Goal: Information Seeking & Learning: Learn about a topic

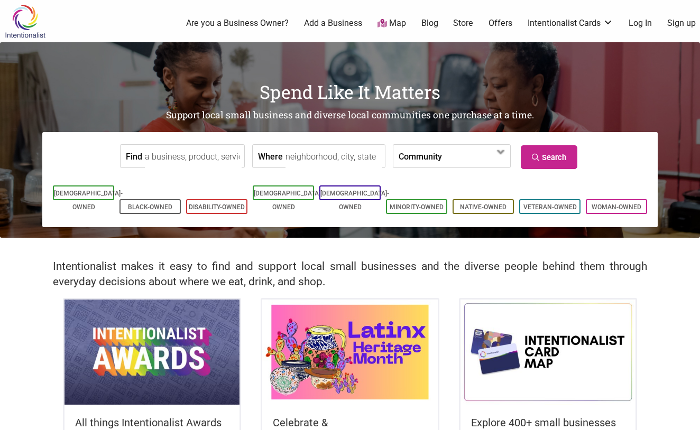
click at [641, 16] on div "0 Are you a Business Owner? Add a Business Map Blog Store Offers Intentionalist…" at bounding box center [392, 23] width 630 height 42
click at [640, 21] on link "Log In" at bounding box center [640, 23] width 23 height 12
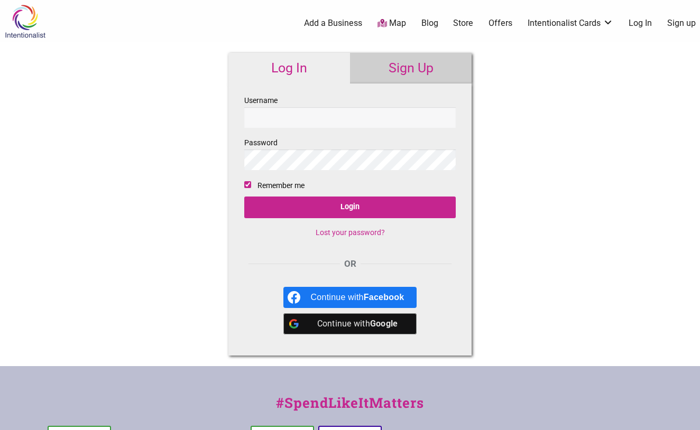
click at [359, 116] on input "Username" at bounding box center [350, 117] width 212 height 21
type input "dkonickseese@gm"
click at [333, 322] on div "Continue with Google" at bounding box center [358, 324] width 94 height 21
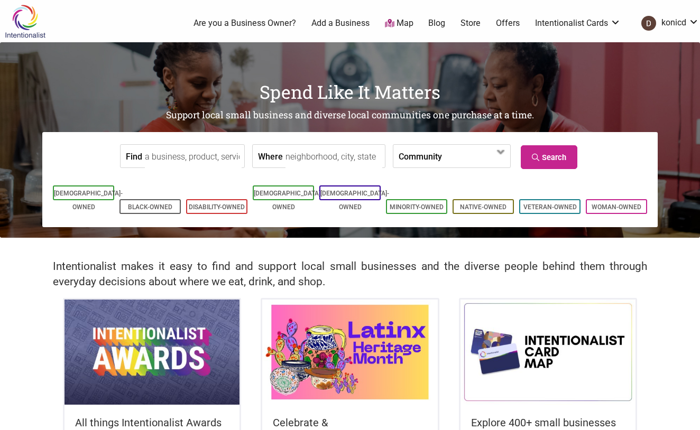
click at [507, 22] on link "Offers" at bounding box center [508, 23] width 24 height 12
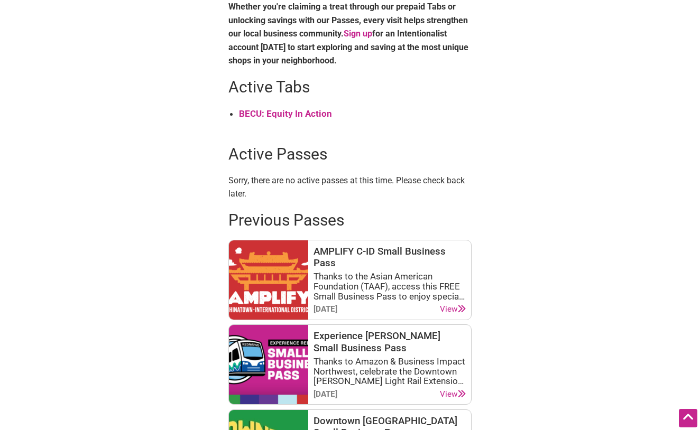
scroll to position [422, 0]
click at [303, 108] on strong "BECU: Equity In Action" at bounding box center [285, 113] width 93 height 11
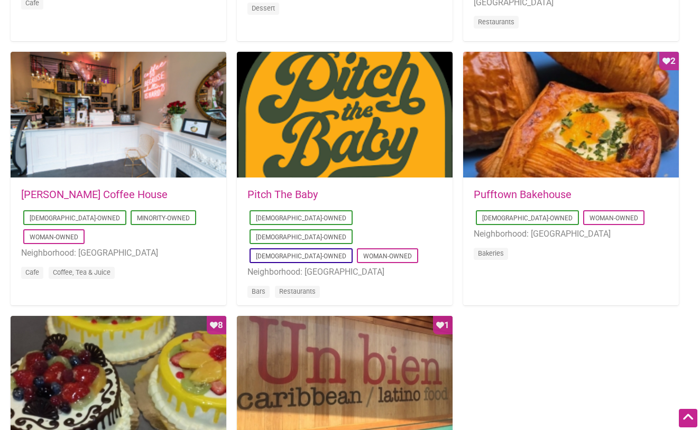
scroll to position [767, 0]
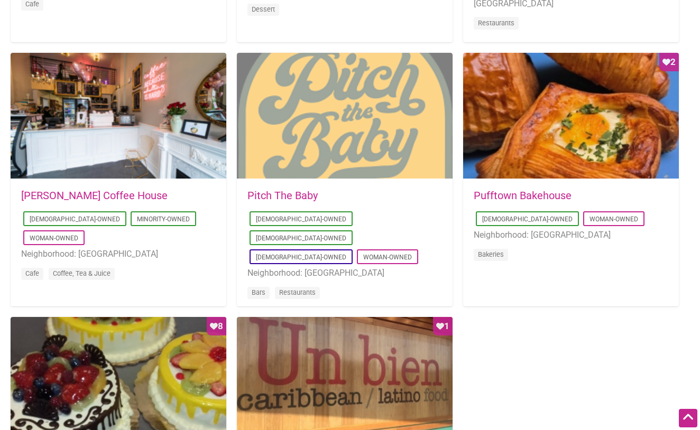
click at [342, 147] on div at bounding box center [345, 116] width 216 height 127
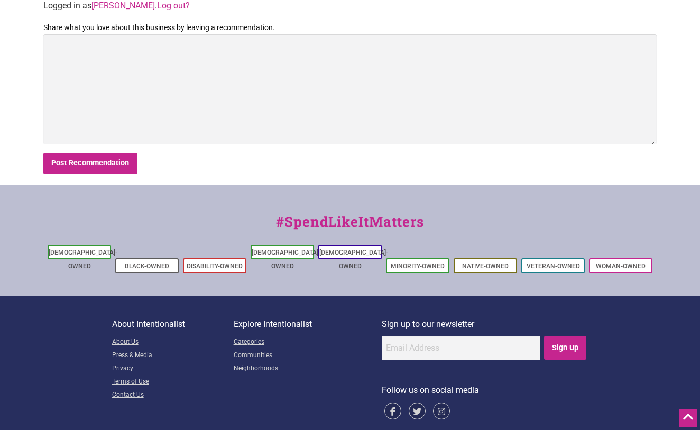
scroll to position [633, 0]
